Goal: Find specific page/section: Find specific page/section

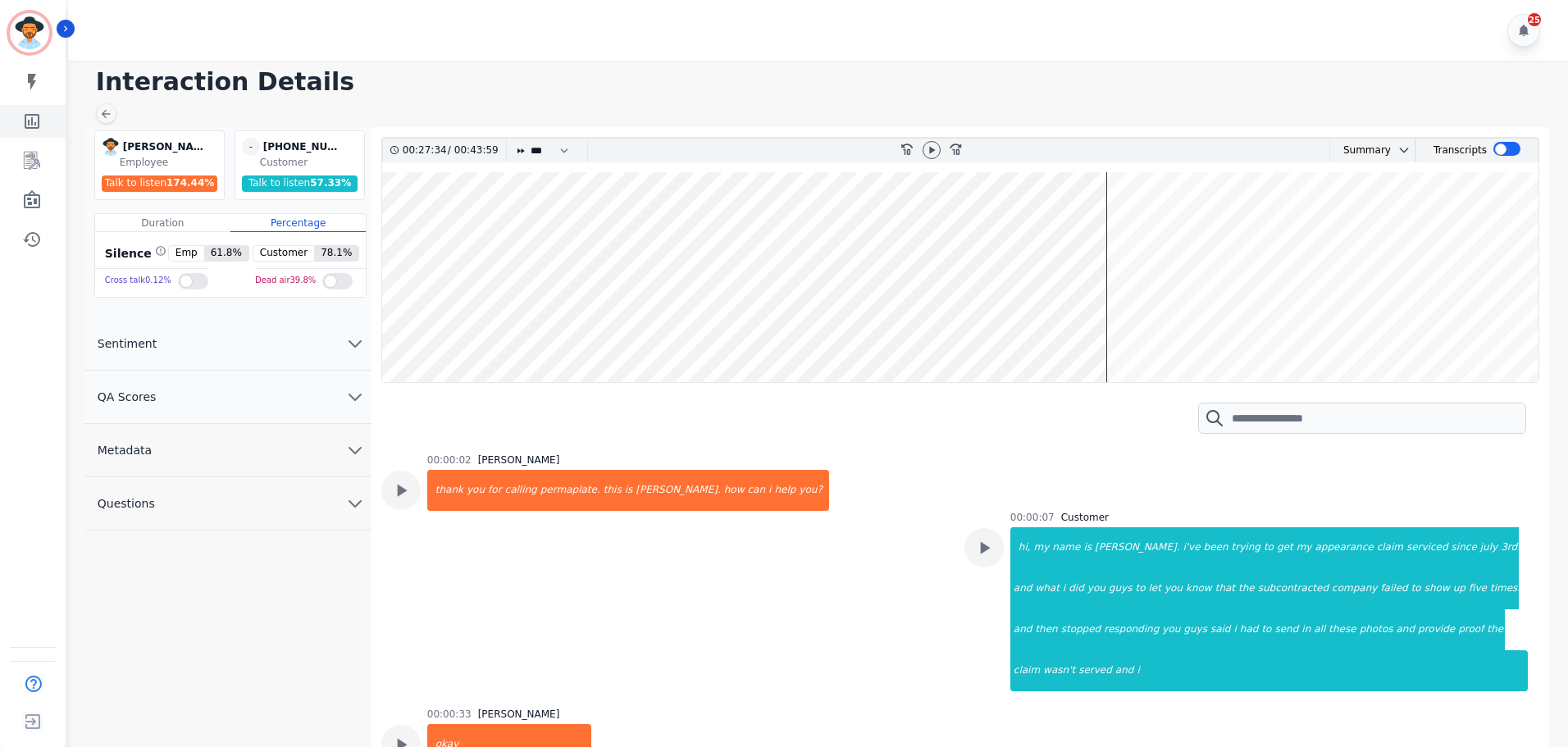
scroll to position [35848, 0]
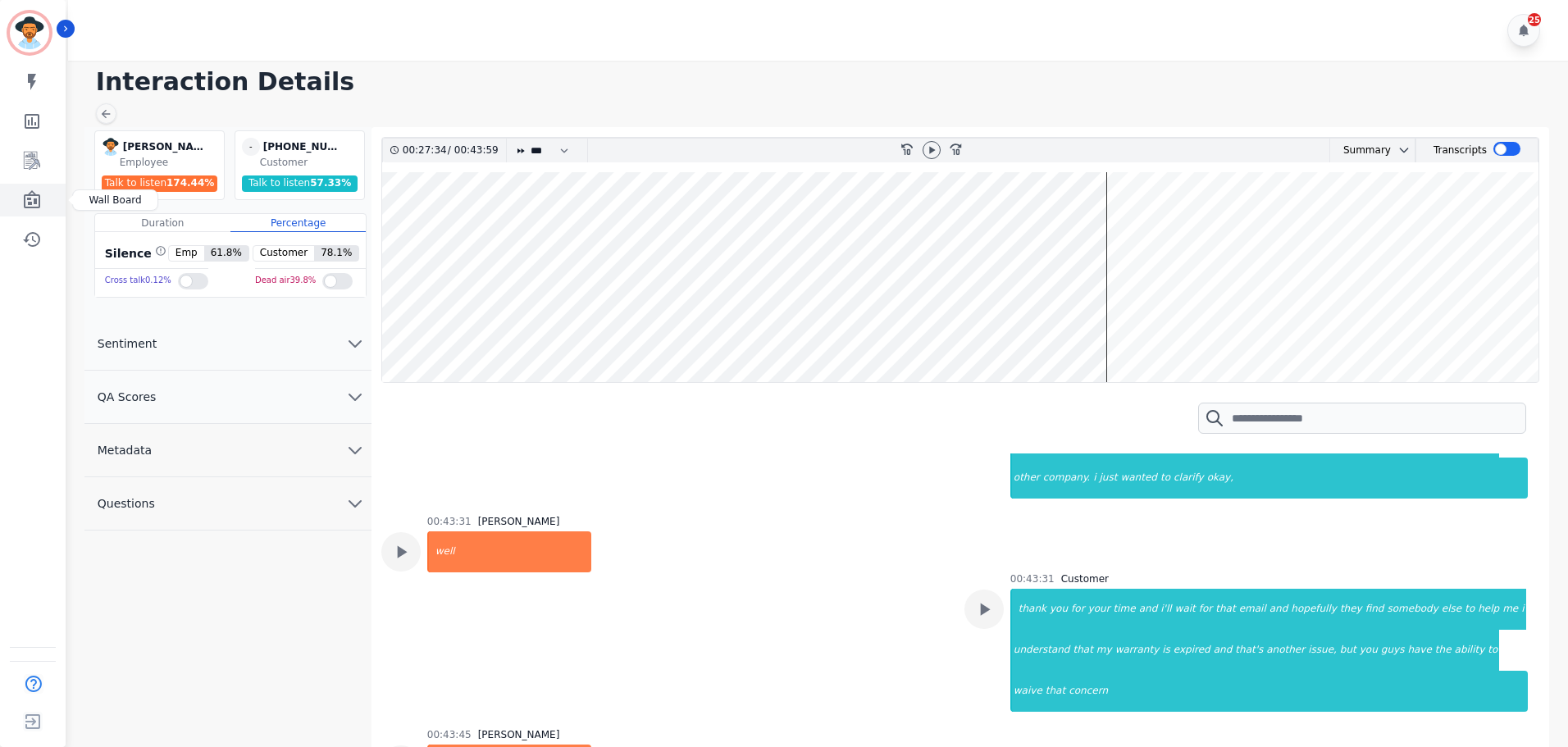
click at [28, 203] on icon "Sidebar" at bounding box center [31, 199] width 17 height 18
